Goal: Task Accomplishment & Management: Use online tool/utility

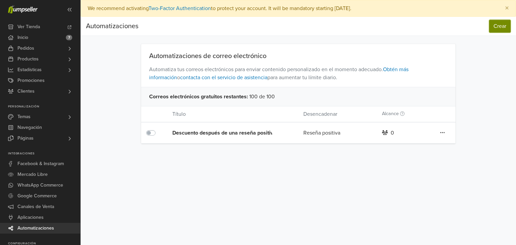
click at [498, 21] on button "Crear" at bounding box center [499, 26] width 21 height 13
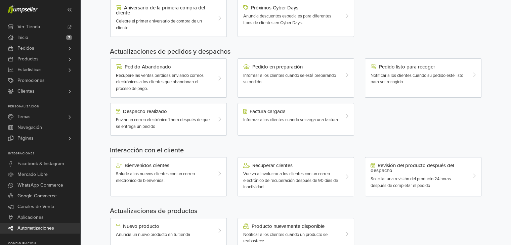
scroll to position [179, 0]
click at [198, 76] on span "Recupere las ventas perdidas enviando correos electrónicos a los clientes que a…" at bounding box center [160, 82] width 88 height 18
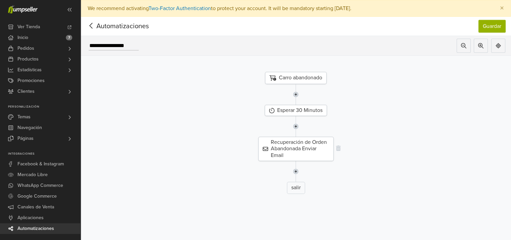
click at [309, 151] on div "Recuperación de Orden Abandonada Enviar Email" at bounding box center [295, 149] width 75 height 24
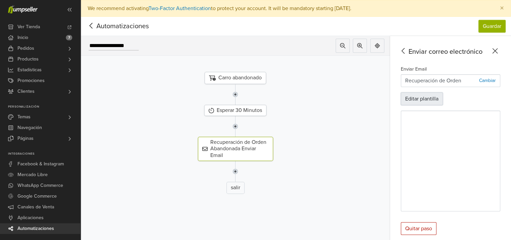
click at [416, 96] on button "Editar plantilla" at bounding box center [421, 98] width 42 height 13
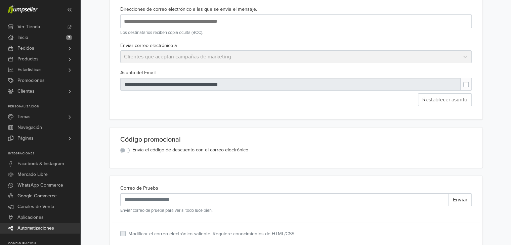
scroll to position [47, 0]
click at [246, 62] on div "Enviar correo electrónico a Clientes que aceptan campañas de marketing" at bounding box center [295, 52] width 357 height 22
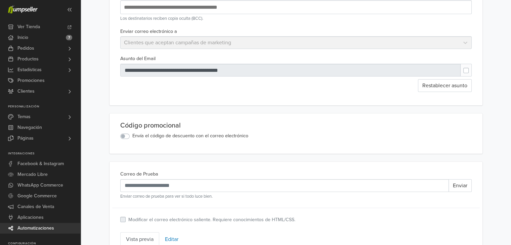
scroll to position [61, 0]
click at [468, 72] on div at bounding box center [467, 71] width 7 height 8
click at [471, 67] on label at bounding box center [471, 67] width 0 height 0
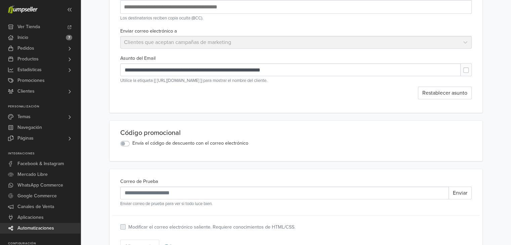
click at [471, 67] on label at bounding box center [471, 67] width 0 height 0
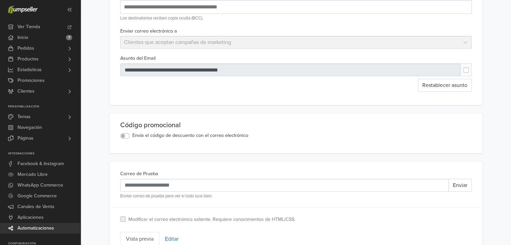
click at [471, 67] on label at bounding box center [471, 67] width 0 height 0
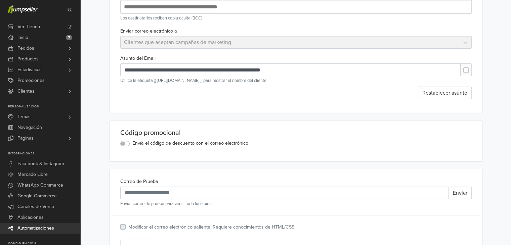
click at [471, 67] on label at bounding box center [471, 67] width 0 height 0
type input "**********"
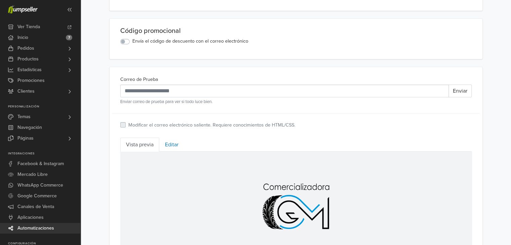
scroll to position [0, 0]
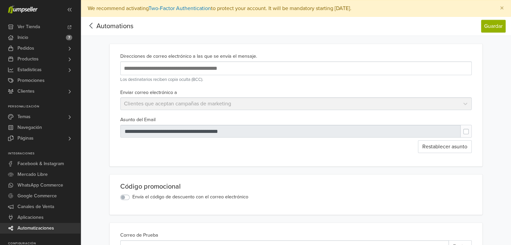
click at [95, 29] on icon at bounding box center [91, 25] width 10 height 8
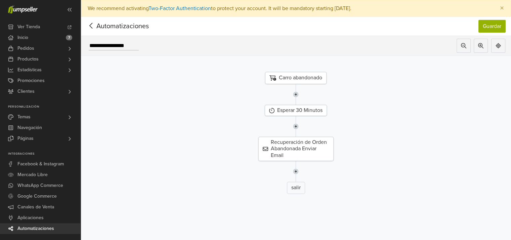
click at [104, 27] on span "Automatizaciones" at bounding box center [112, 26] width 52 height 10
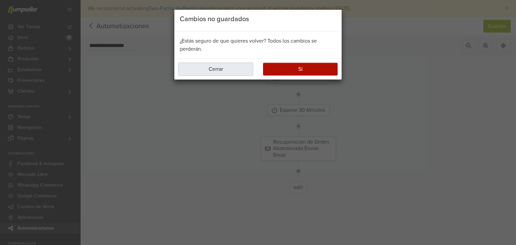
click at [229, 73] on button "Cerrar" at bounding box center [215, 69] width 75 height 13
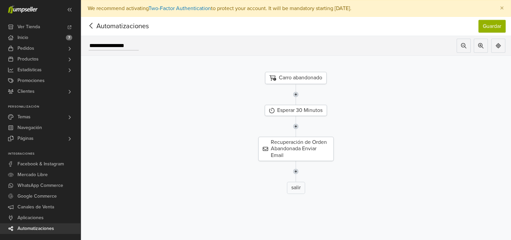
click at [86, 25] on icon at bounding box center [91, 25] width 10 height 8
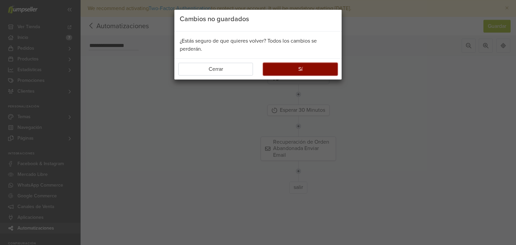
click at [296, 69] on button "Sí" at bounding box center [300, 69] width 75 height 13
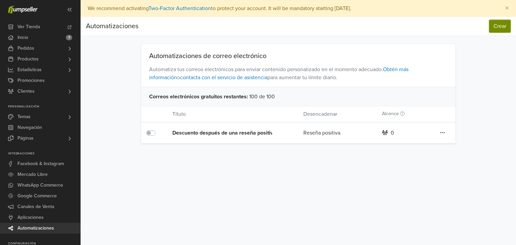
click at [496, 24] on button "Crear" at bounding box center [499, 26] width 21 height 13
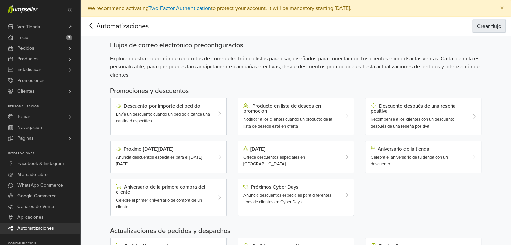
click at [478, 28] on button "Crear flujo" at bounding box center [488, 26] width 33 height 13
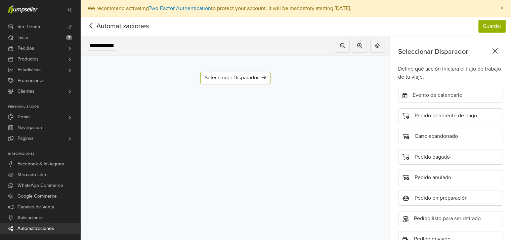
click at [500, 47] on icon at bounding box center [494, 51] width 10 height 8
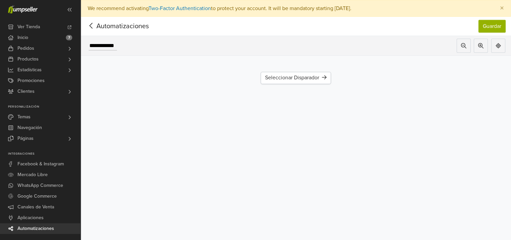
click at [94, 26] on icon at bounding box center [91, 25] width 10 height 8
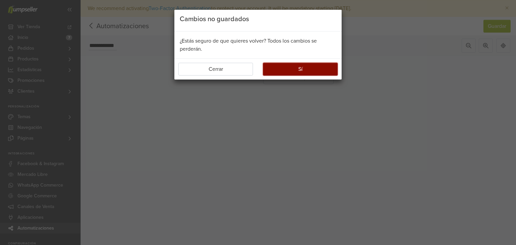
click at [280, 70] on button "Sí" at bounding box center [300, 69] width 75 height 13
